Goal: Communication & Community: Answer question/provide support

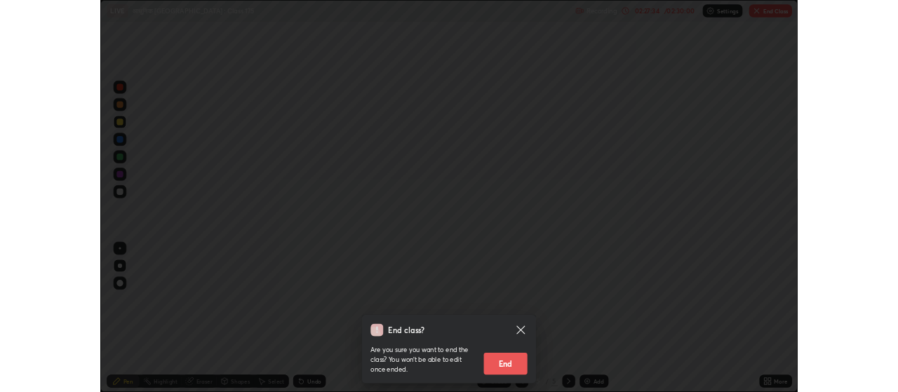
scroll to position [505, 898]
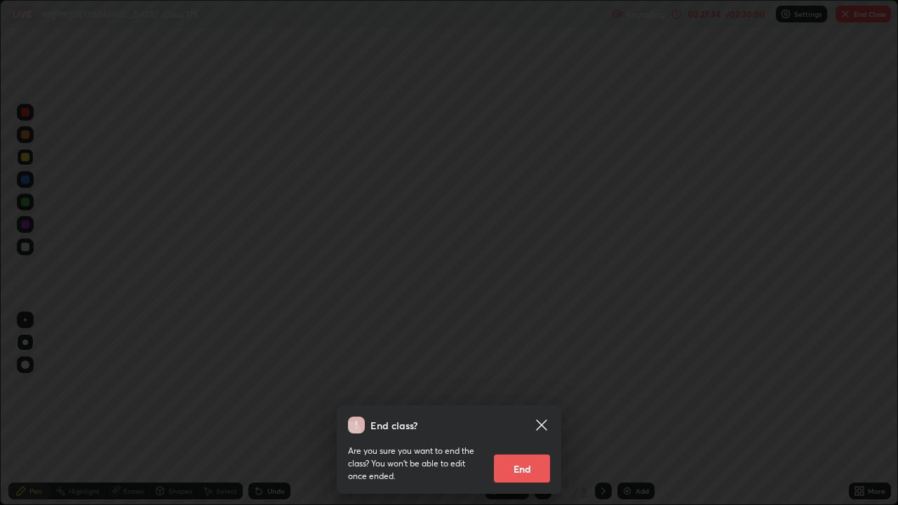
click at [529, 469] on button "End" at bounding box center [522, 469] width 56 height 28
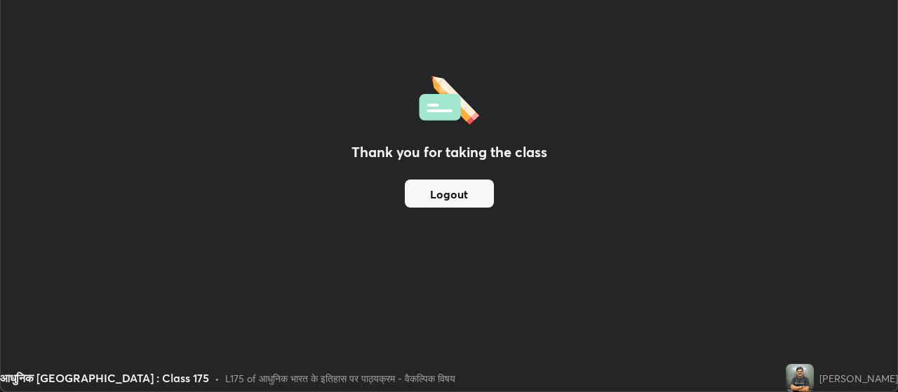
scroll to position [69788, 69282]
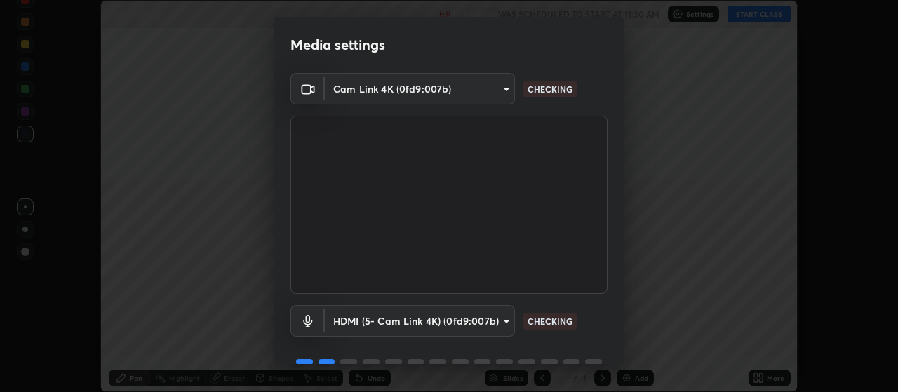
scroll to position [68, 0]
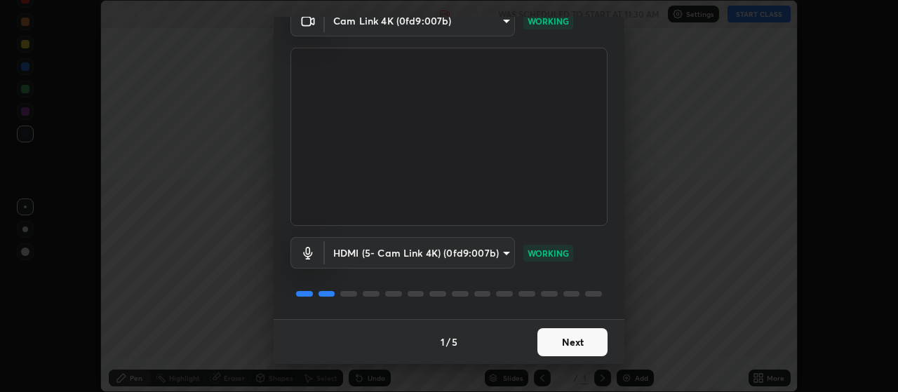
click at [568, 347] on button "Next" at bounding box center [573, 342] width 70 height 28
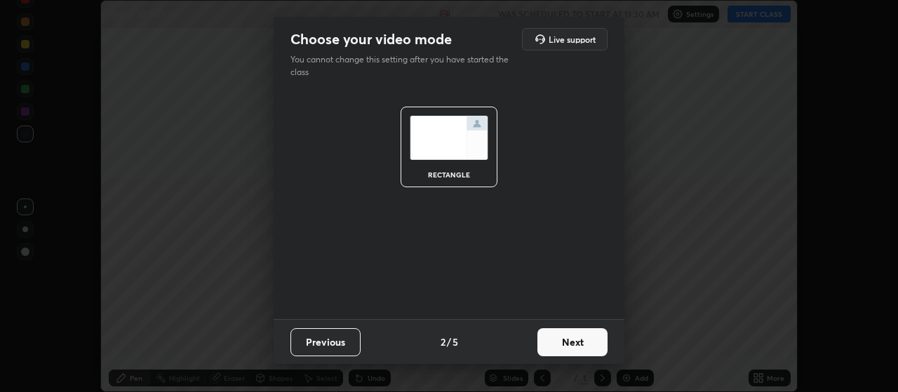
scroll to position [0, 0]
click at [579, 347] on button "Next" at bounding box center [573, 342] width 70 height 28
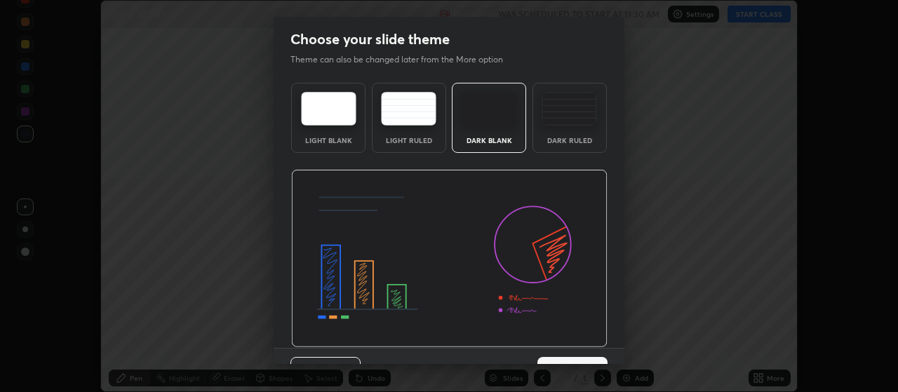
click at [579, 348] on div "Previous 3 / 5 Next" at bounding box center [449, 370] width 351 height 45
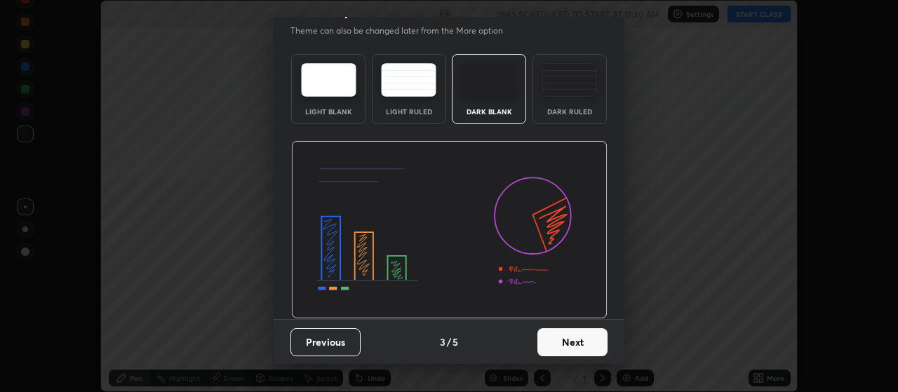
click at [583, 338] on button "Next" at bounding box center [573, 342] width 70 height 28
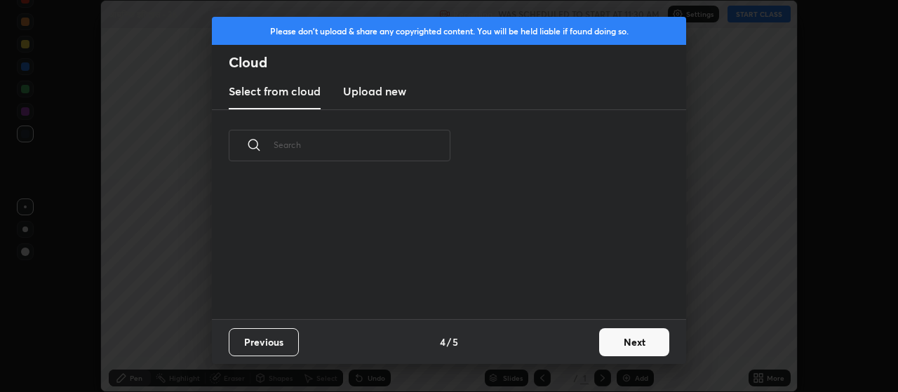
scroll to position [138, 451]
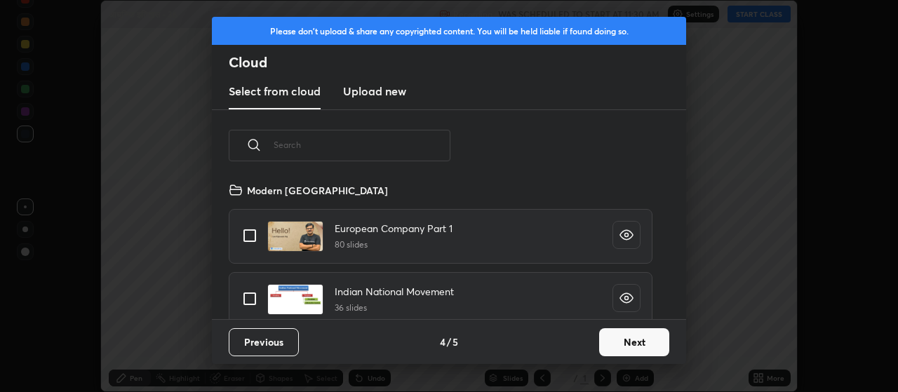
click at [627, 339] on button "Next" at bounding box center [634, 342] width 70 height 28
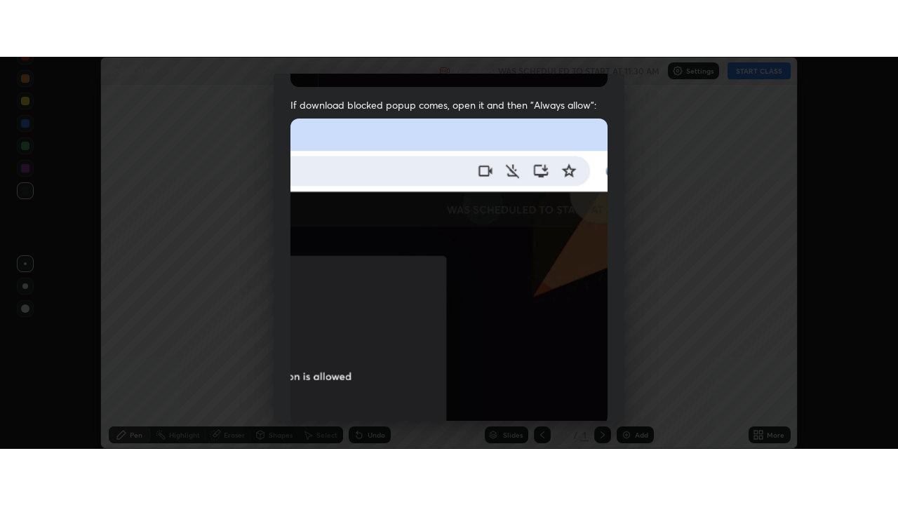
scroll to position [354, 0]
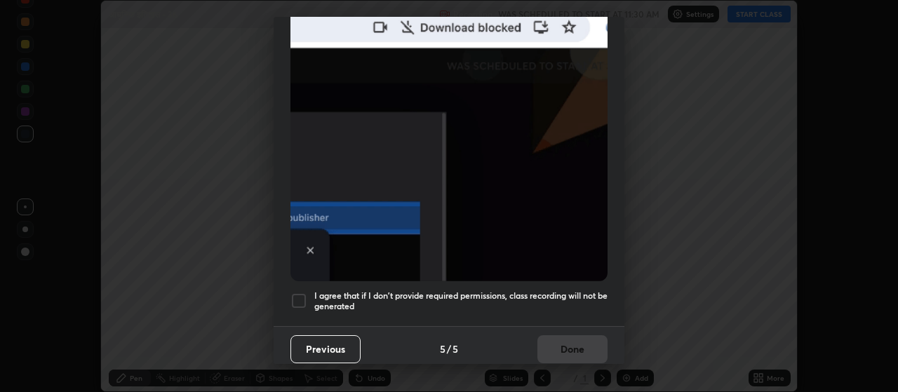
click at [302, 293] on div at bounding box center [299, 301] width 17 height 17
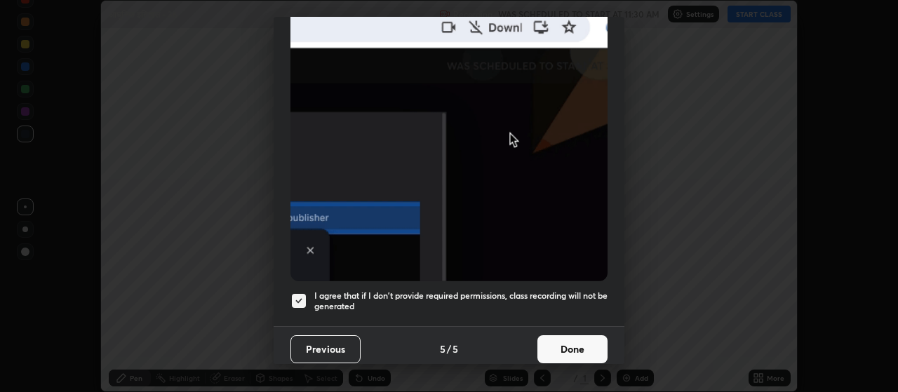
click at [580, 342] on button "Done" at bounding box center [573, 349] width 70 height 28
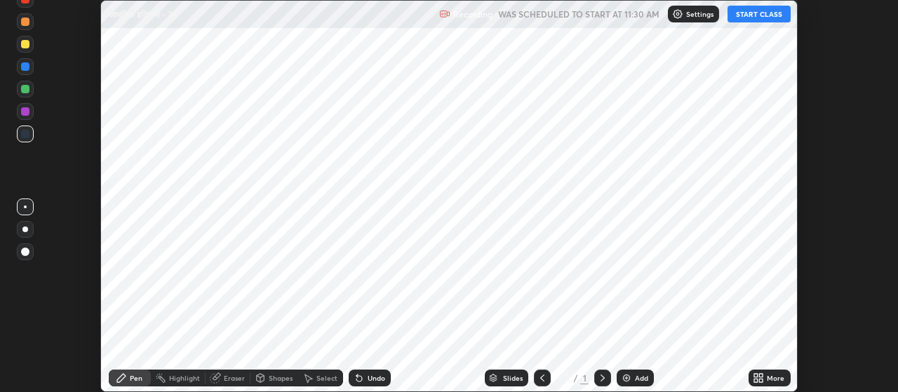
click at [642, 376] on div "Add" at bounding box center [641, 378] width 13 height 7
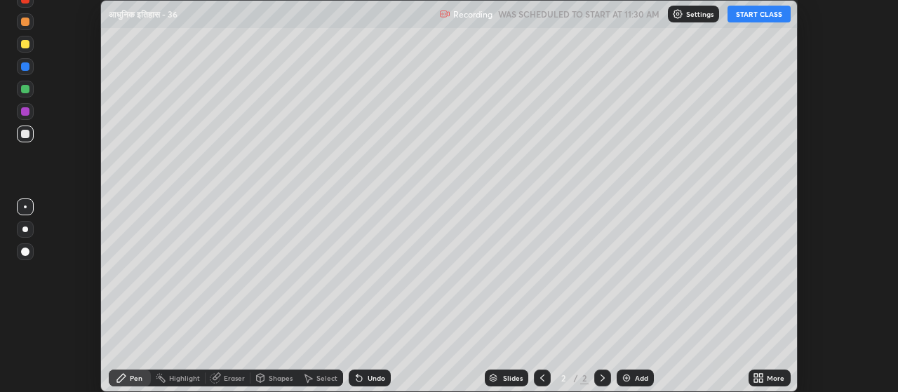
click at [768, 380] on div "More" at bounding box center [776, 378] width 18 height 7
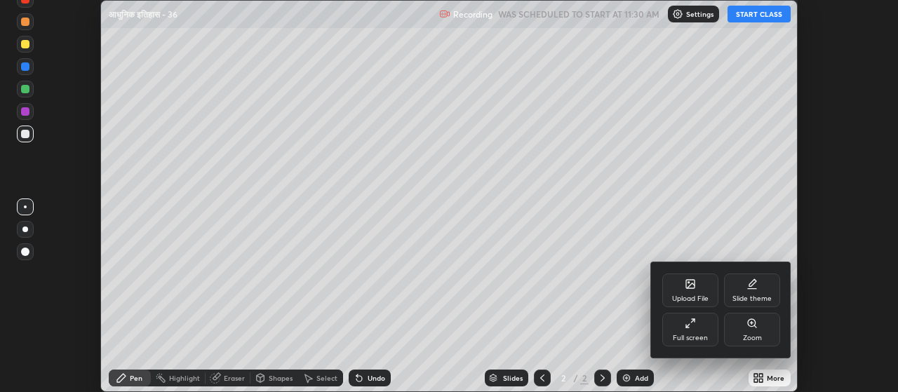
click at [688, 335] on div "Full screen" at bounding box center [690, 338] width 35 height 7
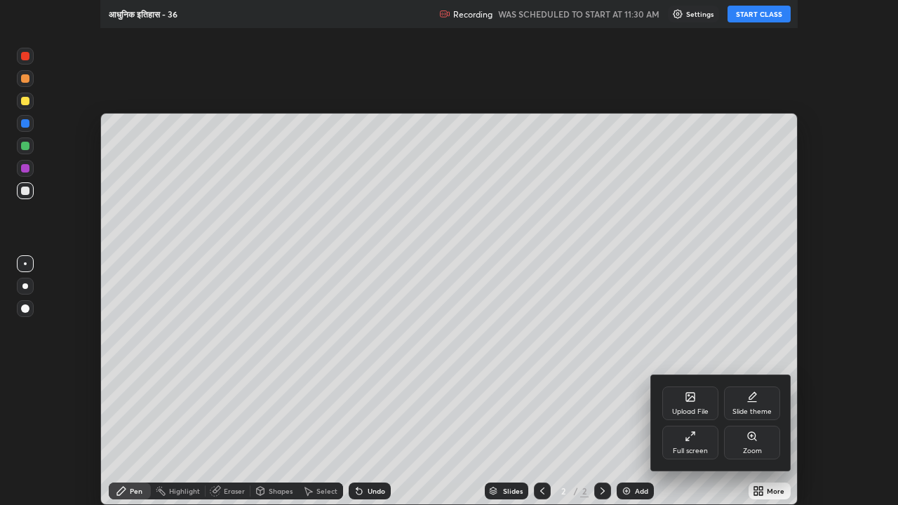
scroll to position [505, 898]
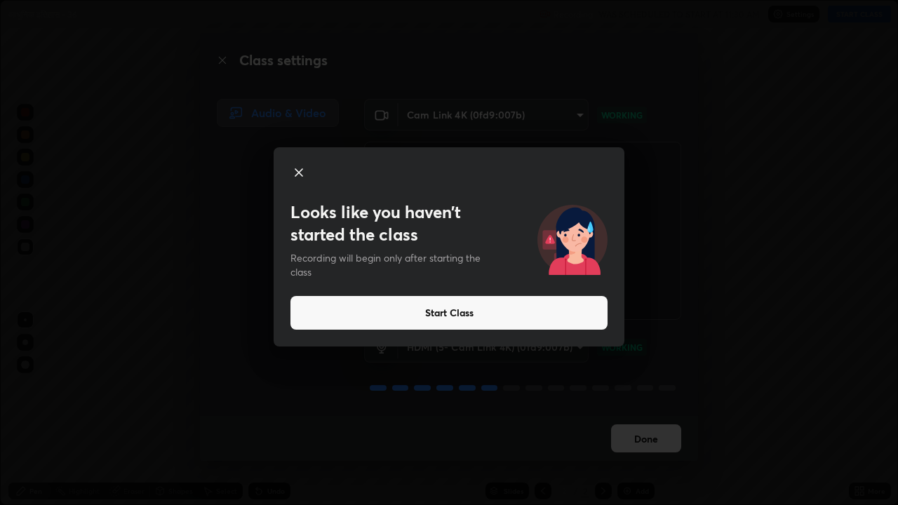
click at [376, 317] on button "Start Class" at bounding box center [449, 313] width 317 height 34
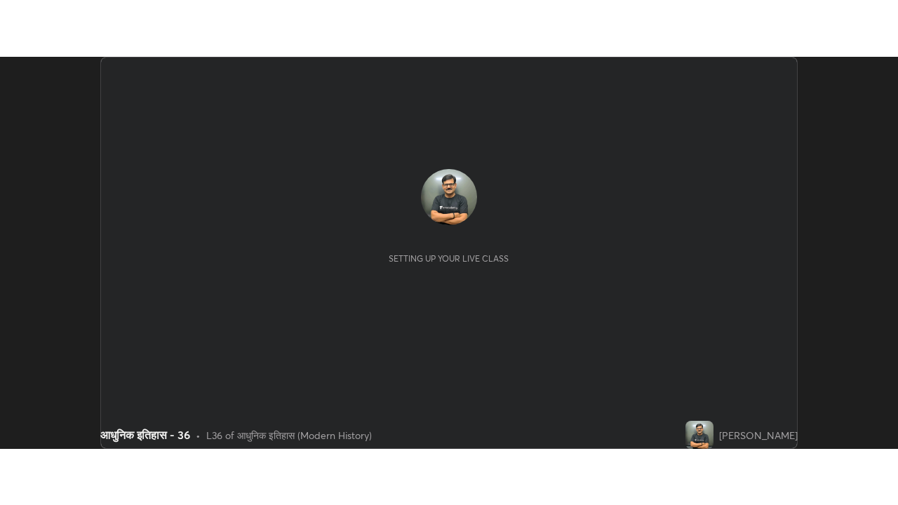
scroll to position [392, 898]
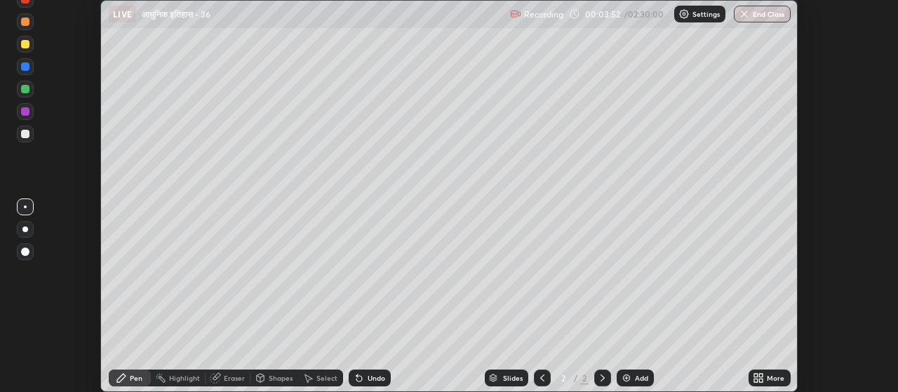
click at [771, 382] on div "More" at bounding box center [776, 378] width 18 height 7
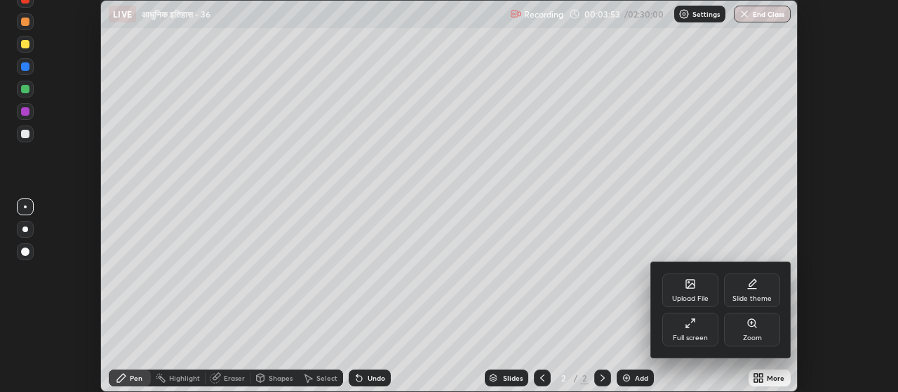
click at [707, 333] on div "Full screen" at bounding box center [691, 330] width 56 height 34
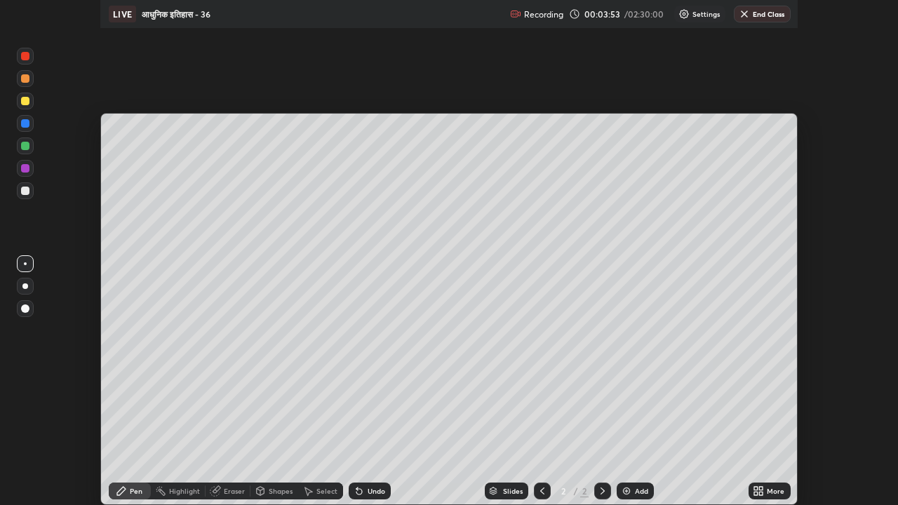
scroll to position [505, 898]
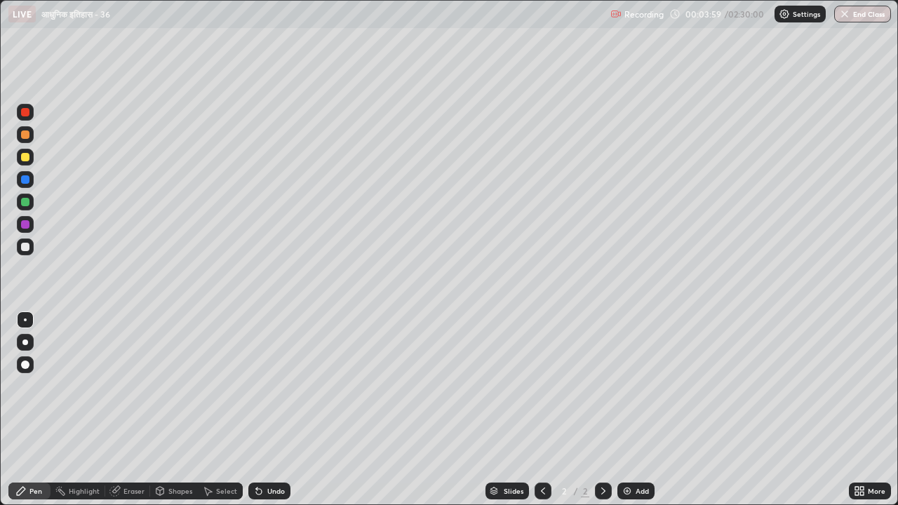
click at [269, 392] on div "Undo" at bounding box center [276, 491] width 18 height 7
click at [277, 392] on div "Undo" at bounding box center [276, 491] width 18 height 7
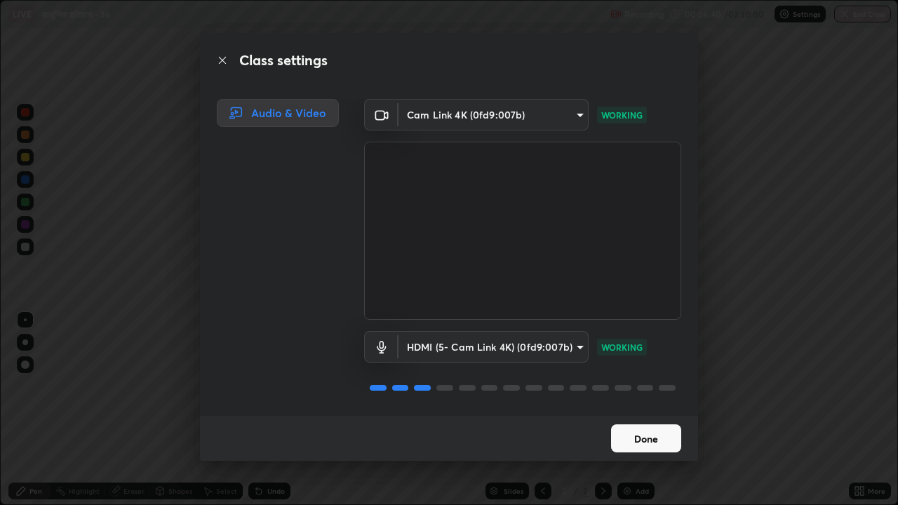
click at [647, 392] on button "Done" at bounding box center [646, 439] width 70 height 28
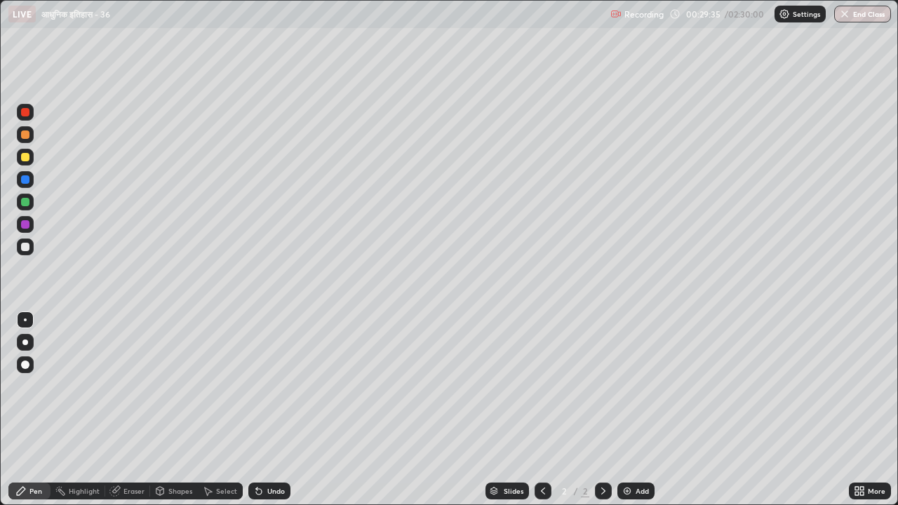
click at [25, 342] on div at bounding box center [25, 343] width 6 height 6
click at [25, 250] on div at bounding box center [25, 247] width 8 height 8
click at [638, 392] on div "Add" at bounding box center [642, 491] width 13 height 7
click at [26, 157] on div at bounding box center [25, 157] width 8 height 8
click at [639, 392] on div "Add" at bounding box center [642, 491] width 13 height 7
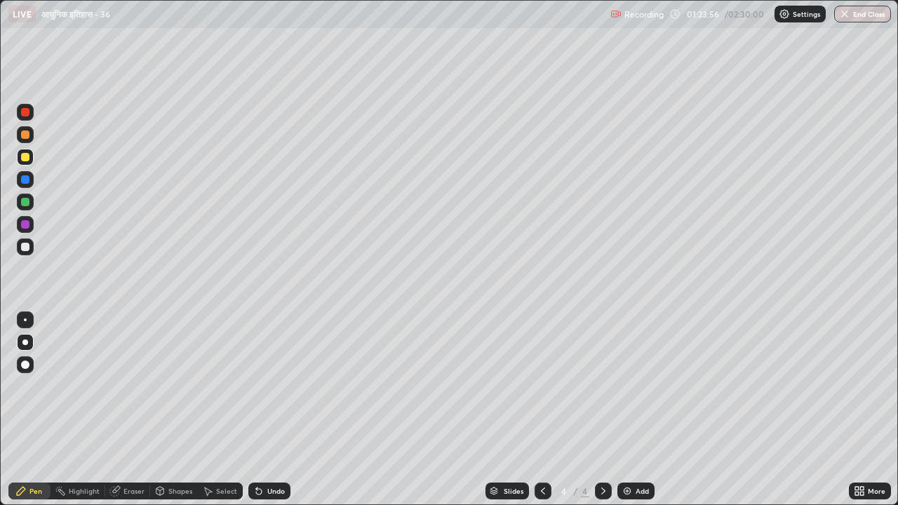
click at [29, 246] on div at bounding box center [25, 247] width 8 height 8
click at [225, 392] on div "Select" at bounding box center [226, 491] width 21 height 7
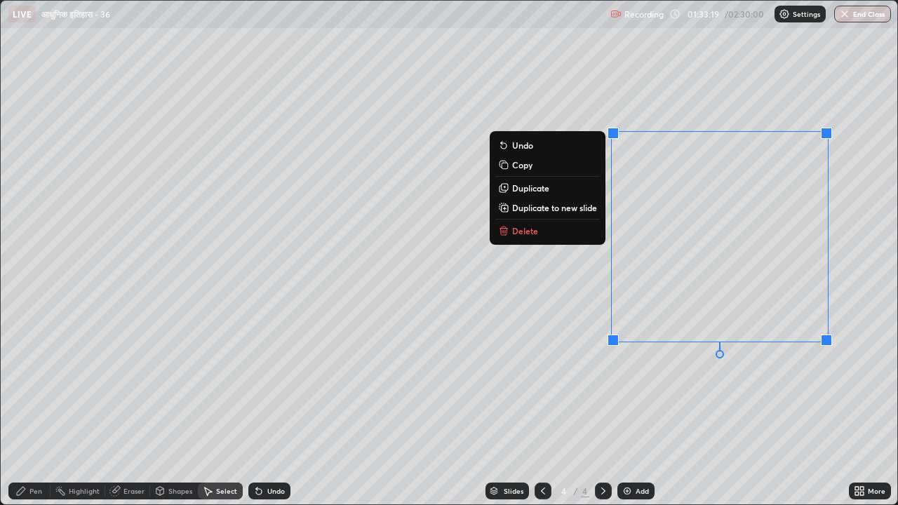
click at [561, 238] on button "Delete" at bounding box center [547, 230] width 105 height 17
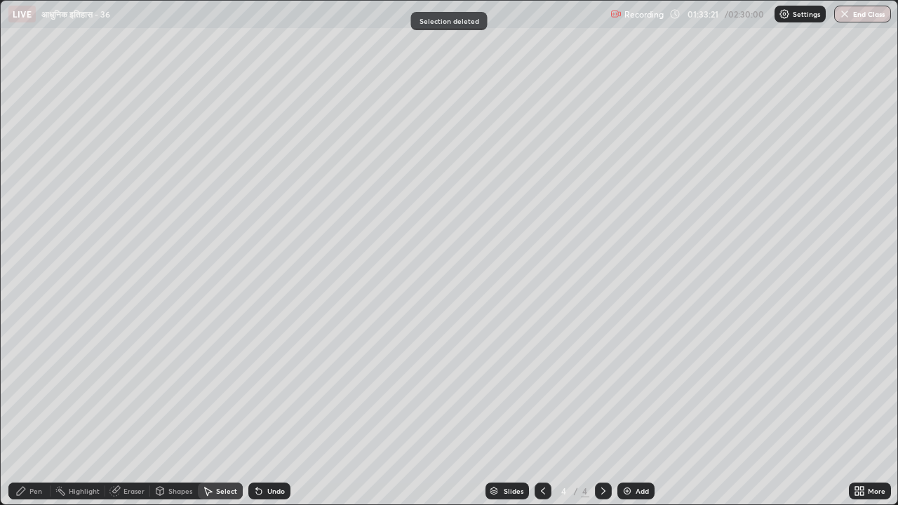
click at [40, 392] on div "Pen" at bounding box center [35, 491] width 13 height 7
